Goal: Information Seeking & Learning: Check status

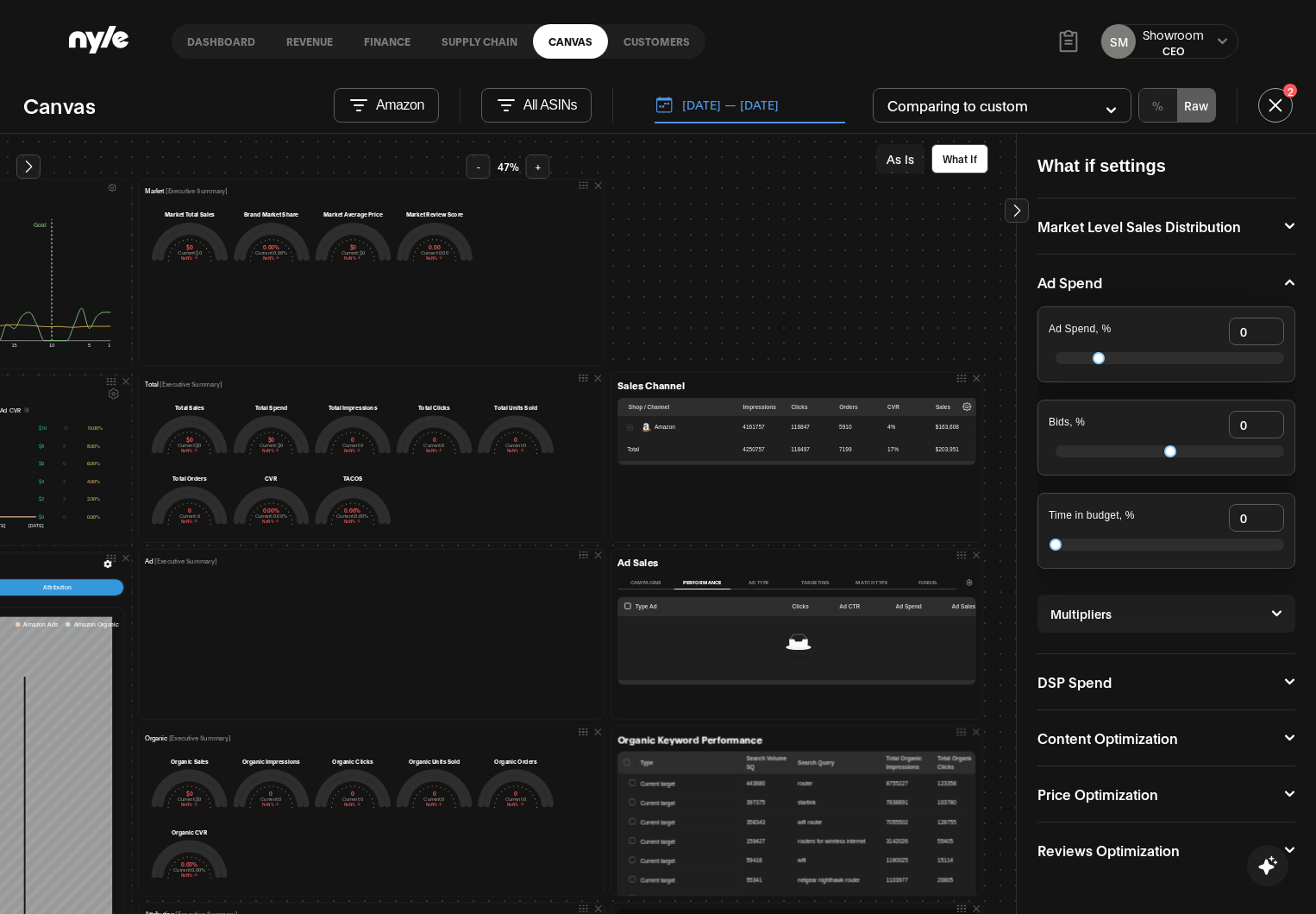
scroll to position [200, 737]
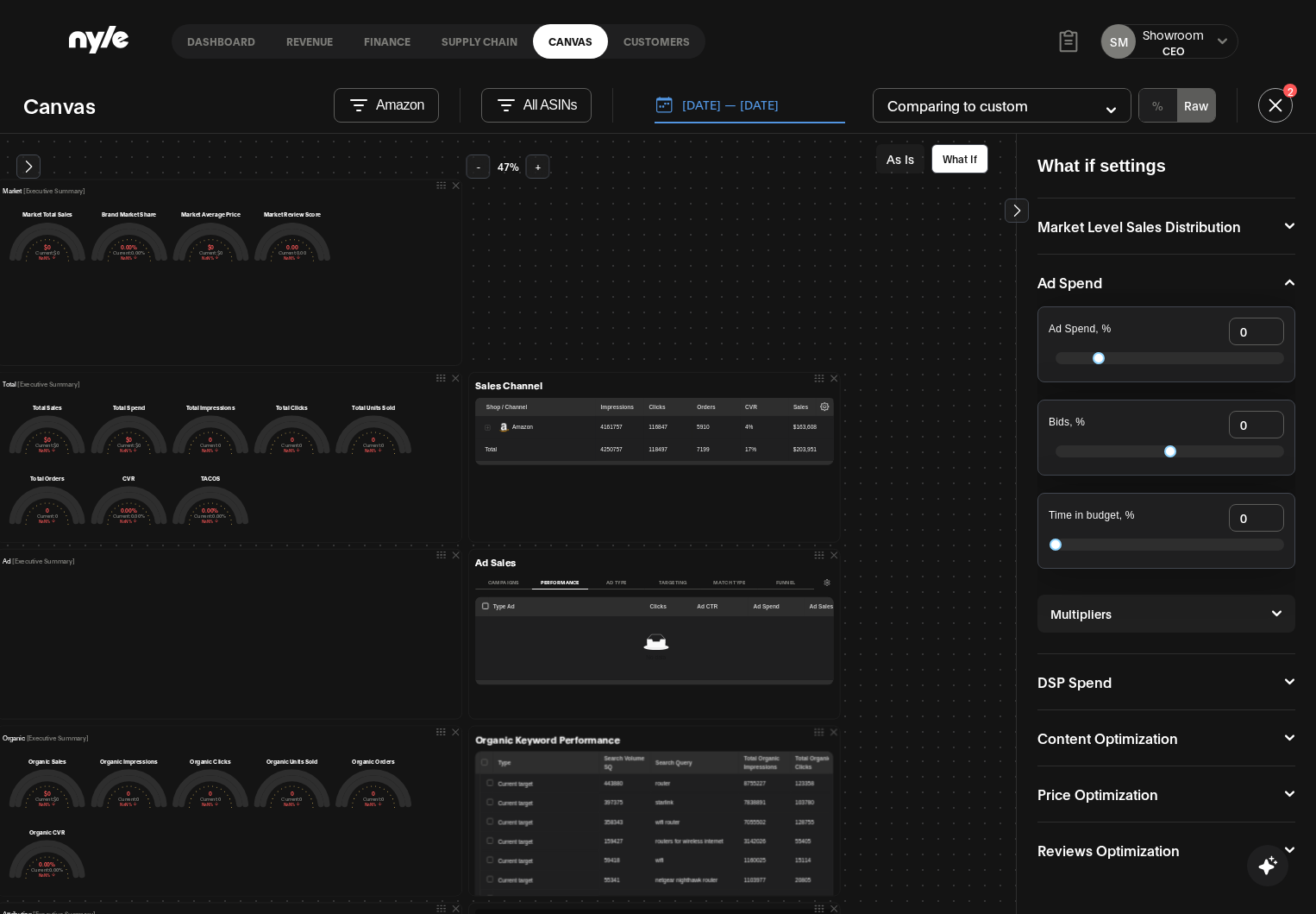
click at [515, 283] on div "Priority Actions Step 1 — Secure Inventory & Avoid Stockouts (Immediate — 0–7 d…" at bounding box center [419, 762] width 2268 height 1616
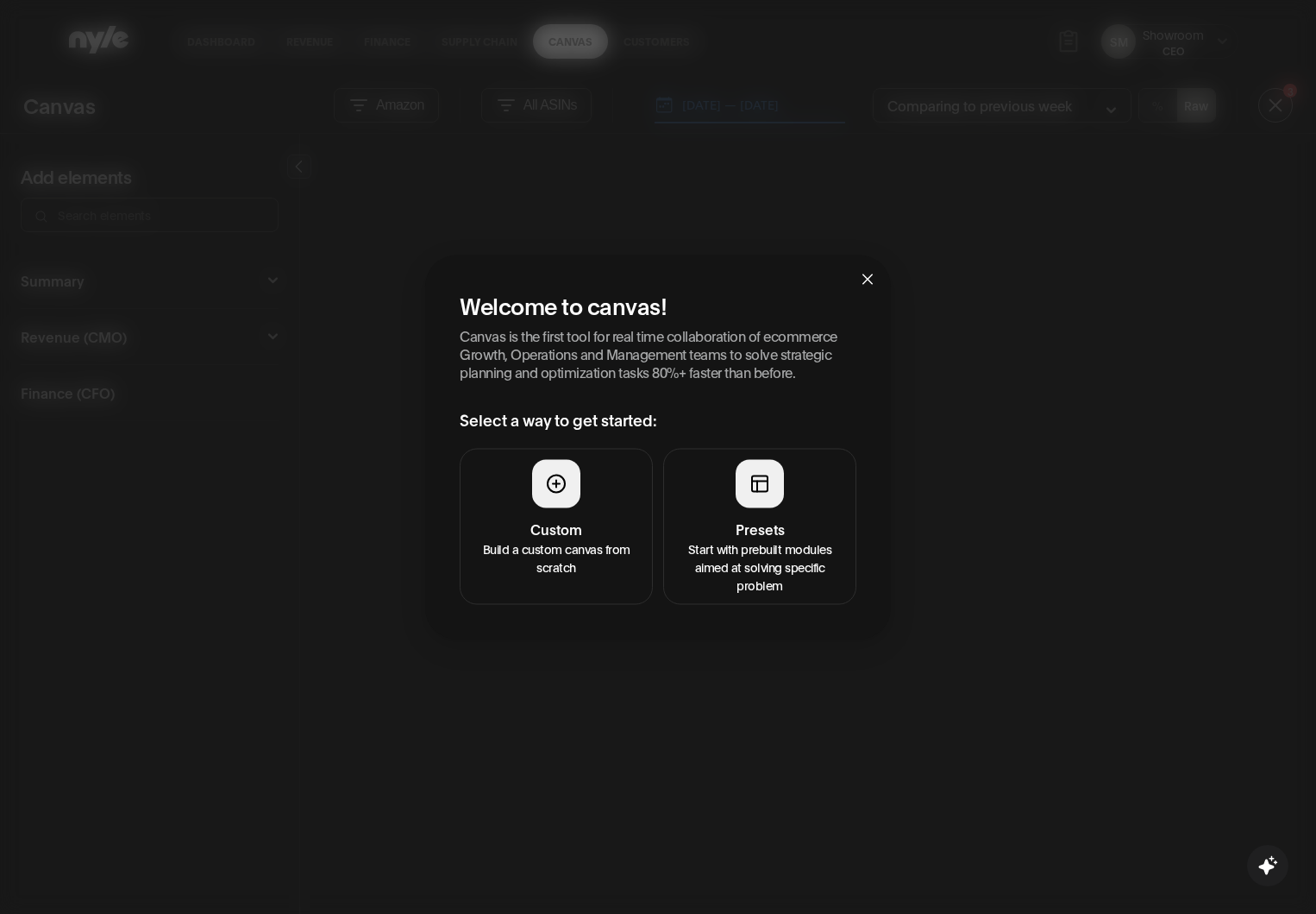
click at [759, 521] on h4 "Presets" at bounding box center [760, 528] width 170 height 21
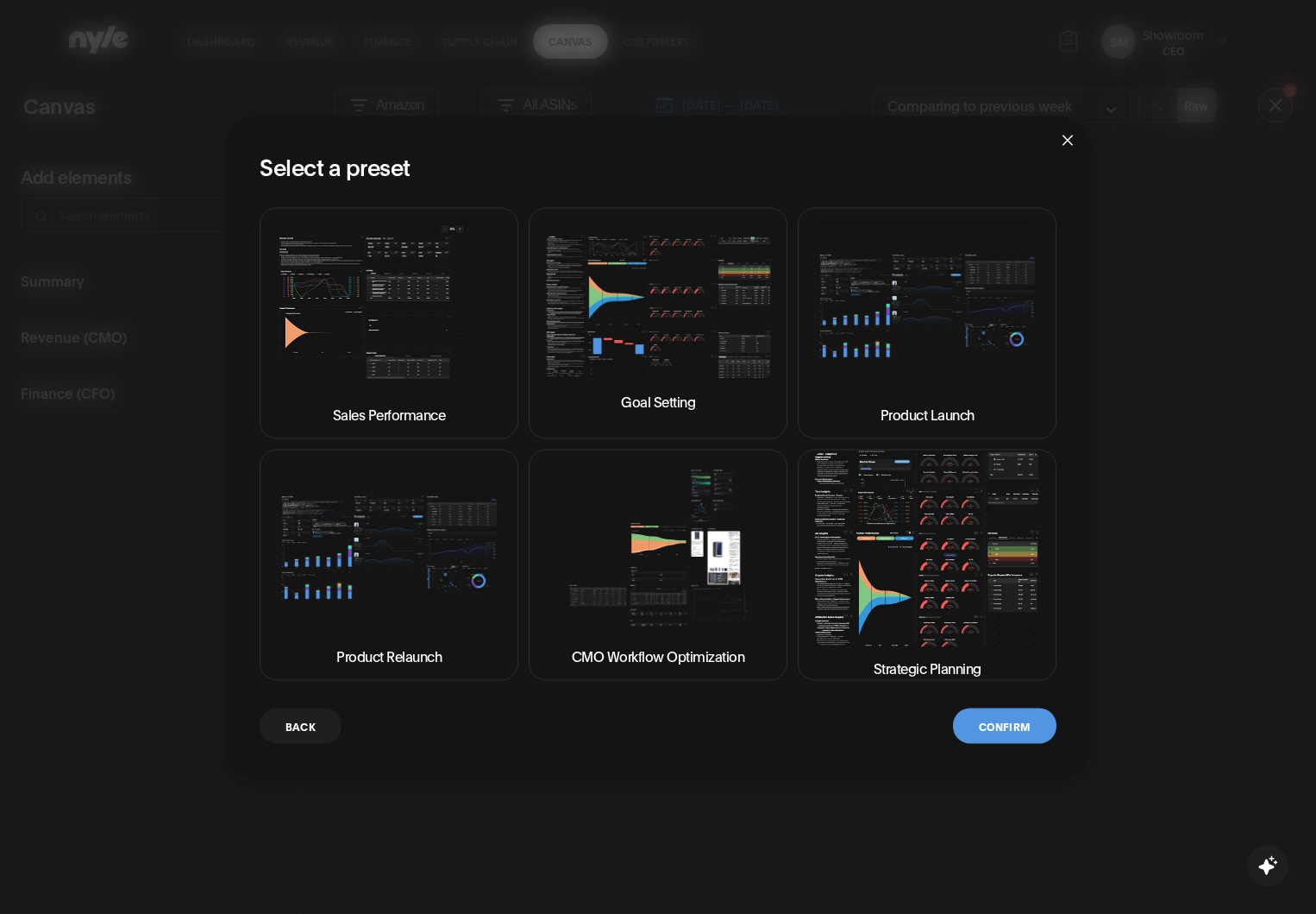
click at [905, 514] on img at bounding box center [927, 548] width 230 height 195
click at [1023, 727] on button "Confirm" at bounding box center [1005, 724] width 103 height 35
